Goal: Find specific page/section: Find specific page/section

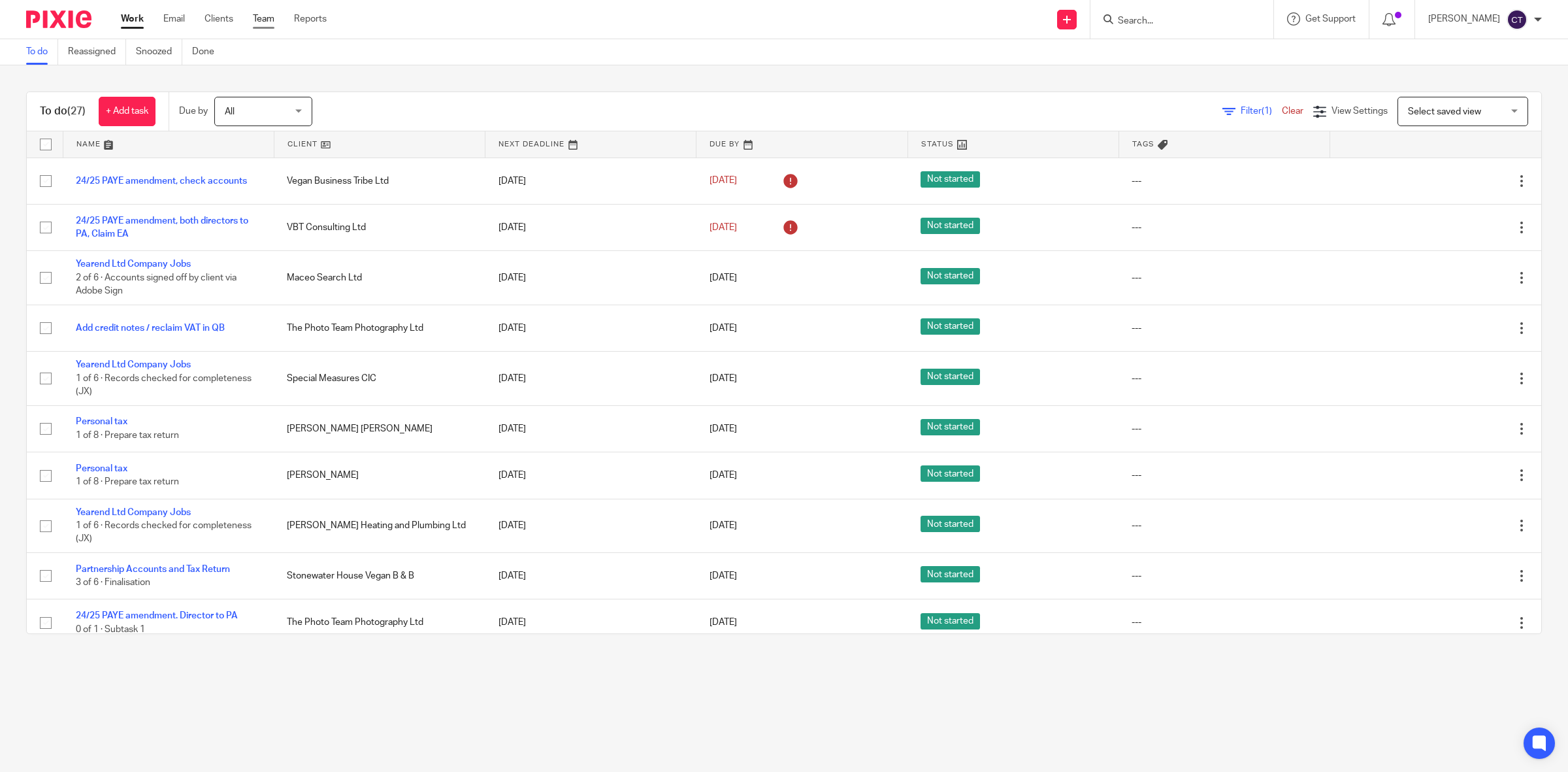
click at [263, 18] on link "Team" at bounding box center [263, 18] width 22 height 13
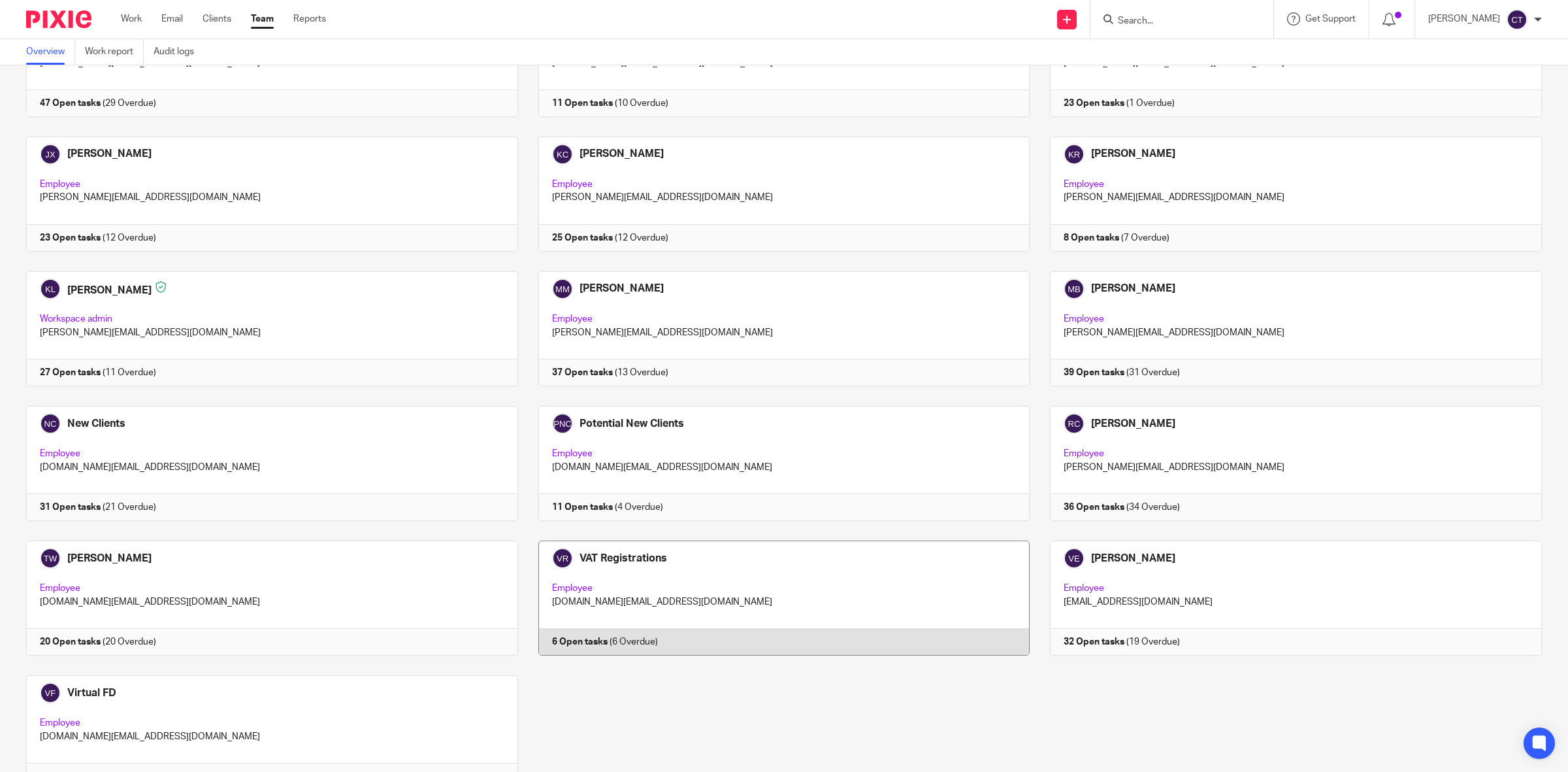
scroll to position [572, 0]
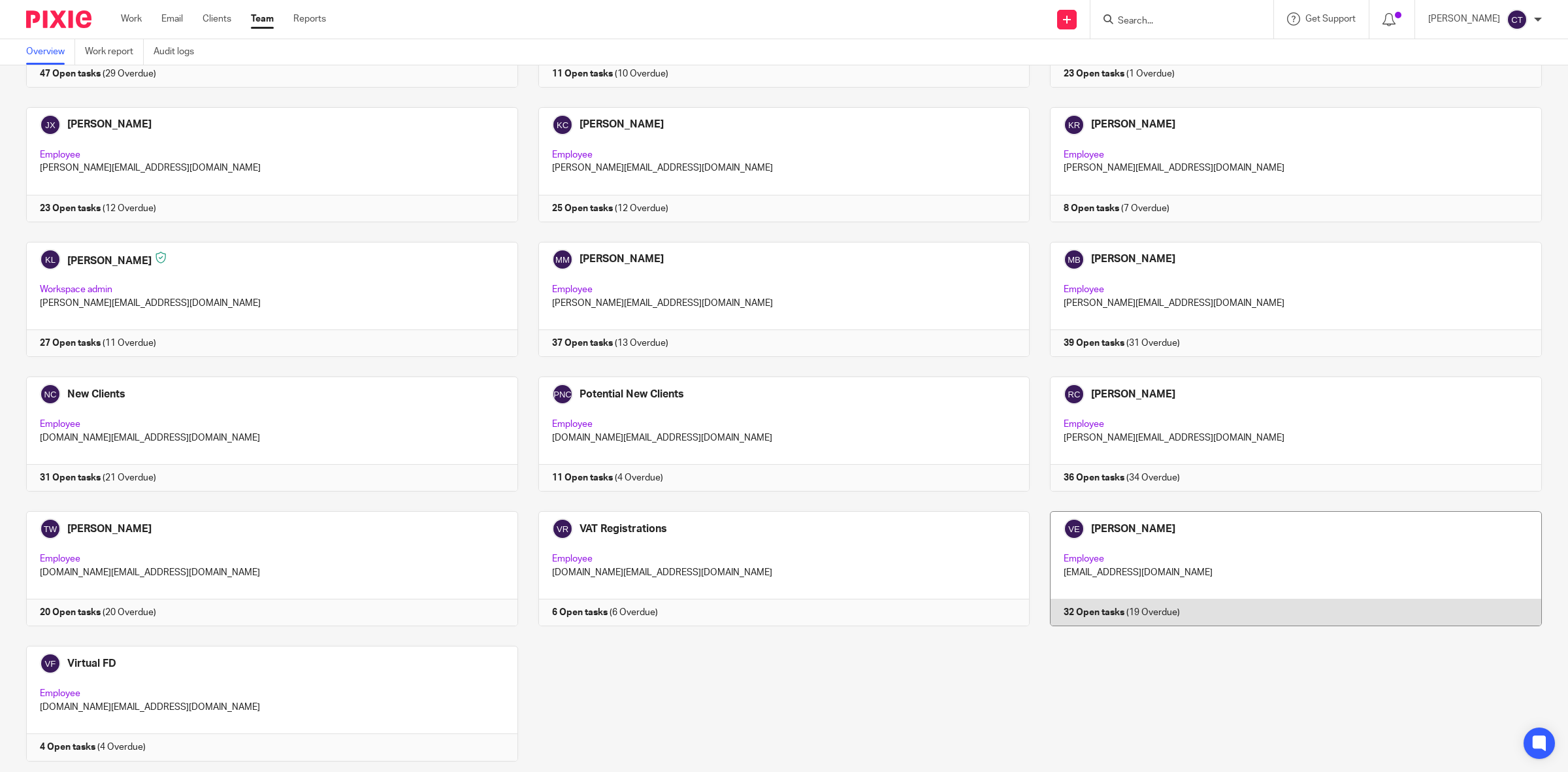
click at [1132, 529] on link at bounding box center [1286, 568] width 512 height 115
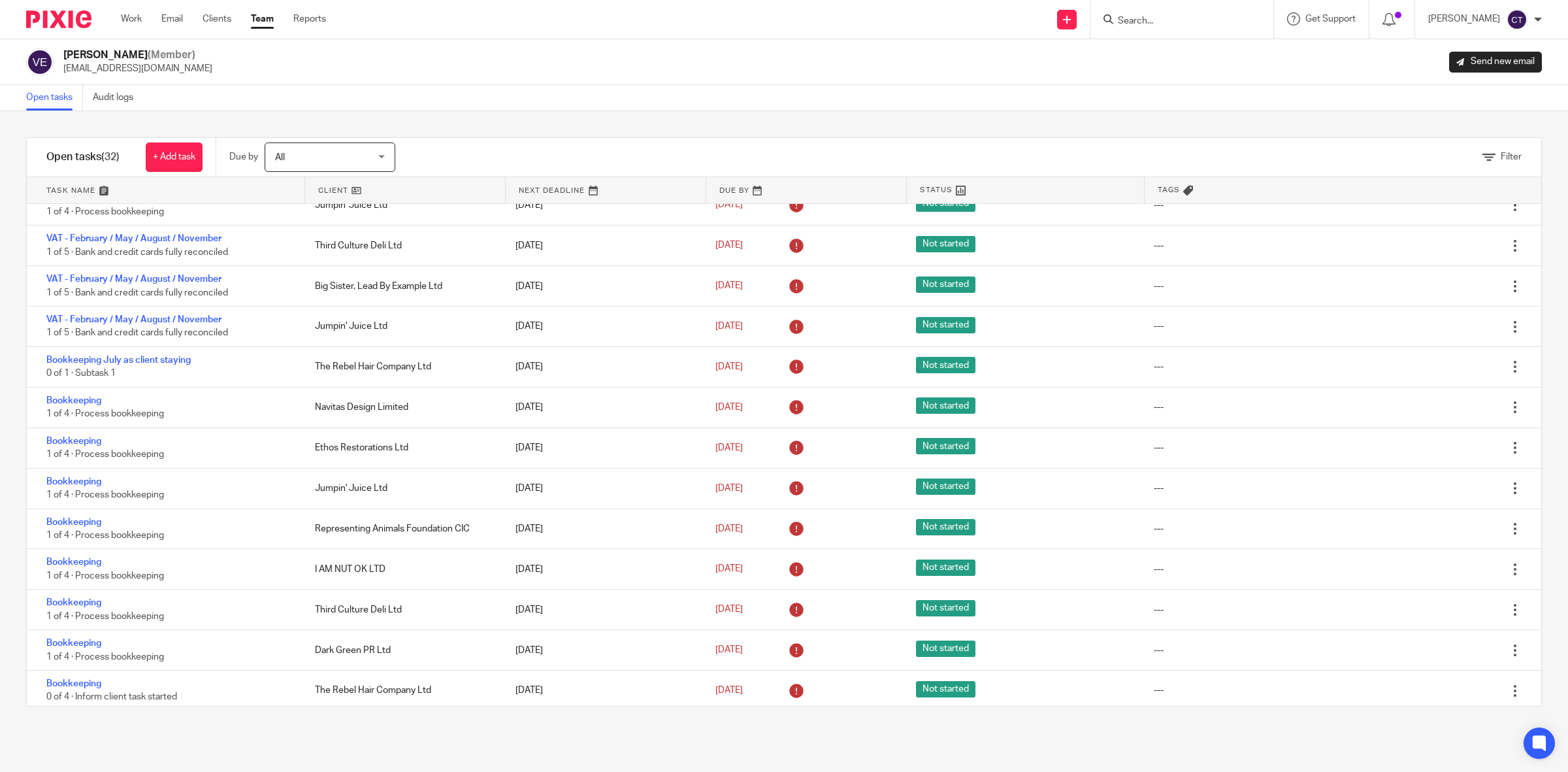
scroll to position [192, 0]
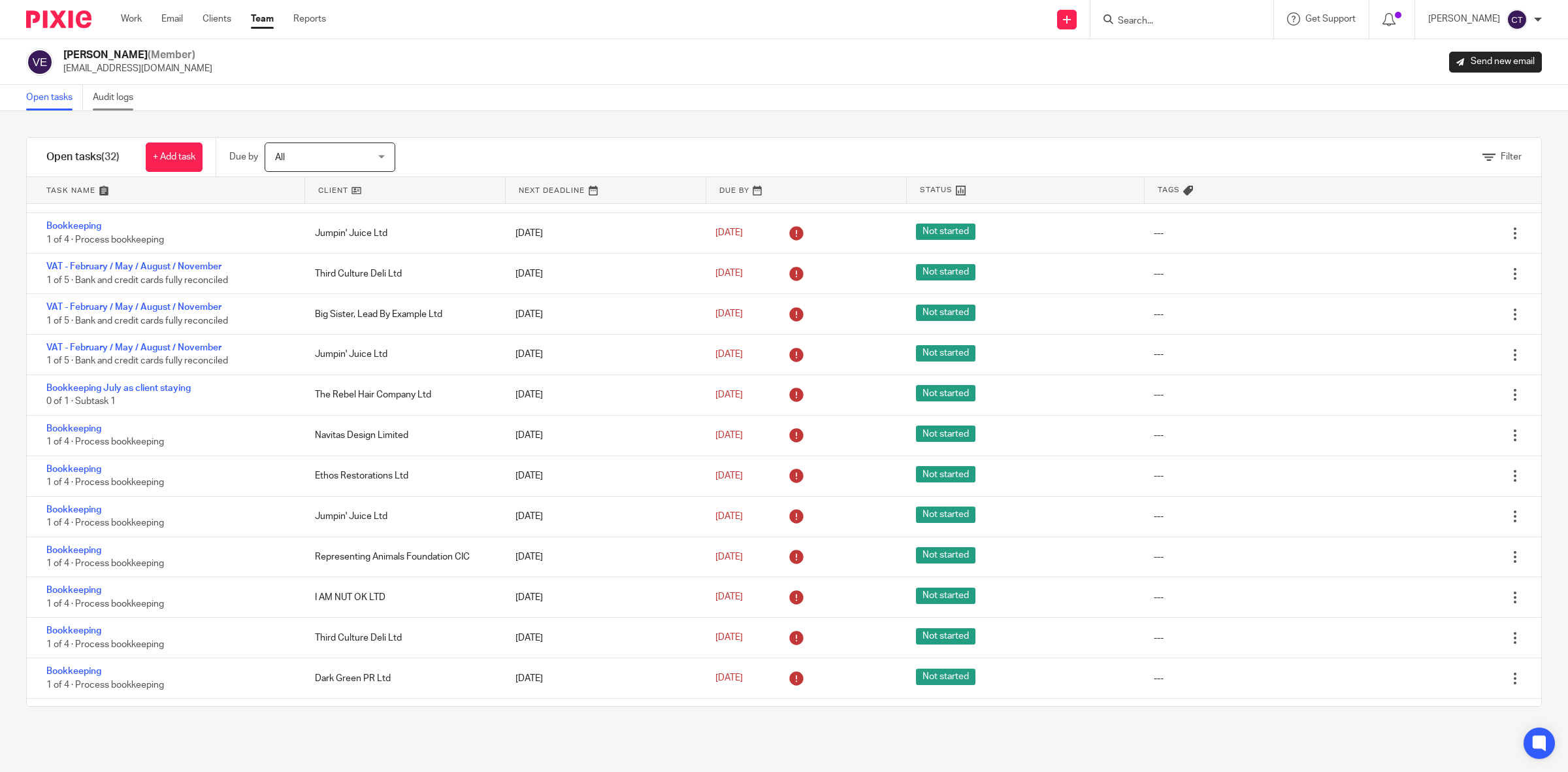
click at [118, 97] on link "Audit logs" at bounding box center [118, 98] width 51 height 26
